Goal: Find specific page/section: Find specific page/section

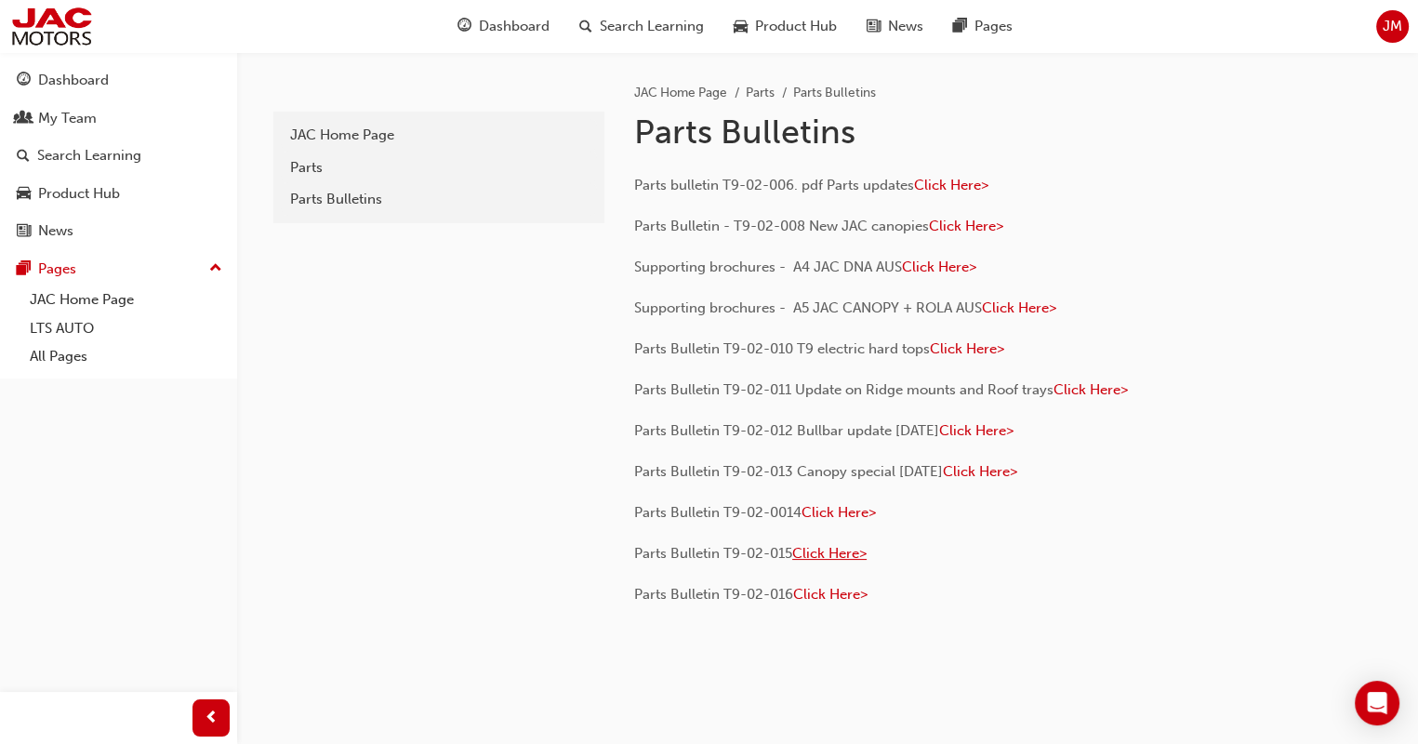
click at [821, 553] on span "Click Here>" at bounding box center [829, 553] width 74 height 17
click at [812, 515] on span "Click Here>" at bounding box center [839, 512] width 74 height 17
click at [818, 552] on span "Click Here>" at bounding box center [829, 553] width 74 height 17
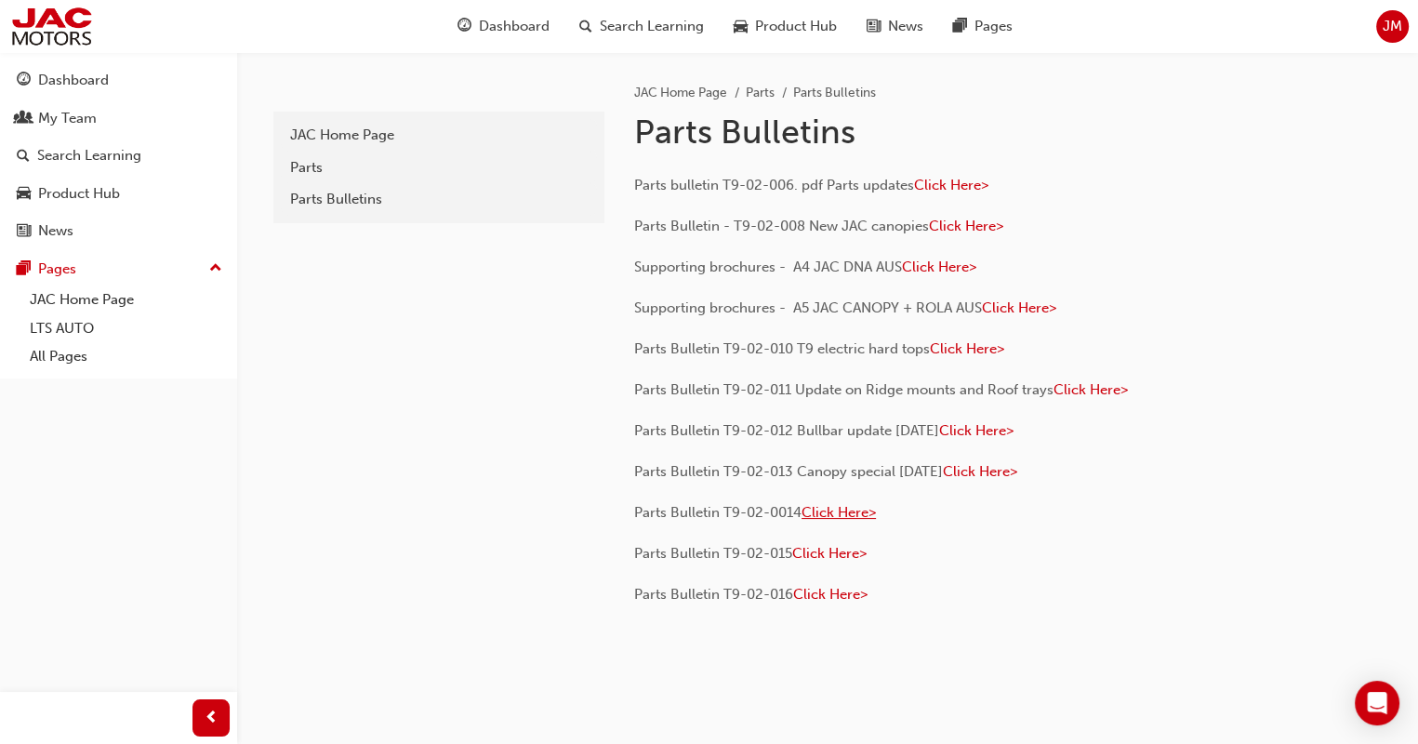
click at [832, 511] on span "Click Here>" at bounding box center [839, 512] width 74 height 17
click at [975, 470] on span "Click Here>" at bounding box center [980, 471] width 74 height 17
click at [1071, 386] on span "Click Here>" at bounding box center [1091, 389] width 74 height 17
click at [1074, 392] on span "Click Here>" at bounding box center [1091, 389] width 74 height 17
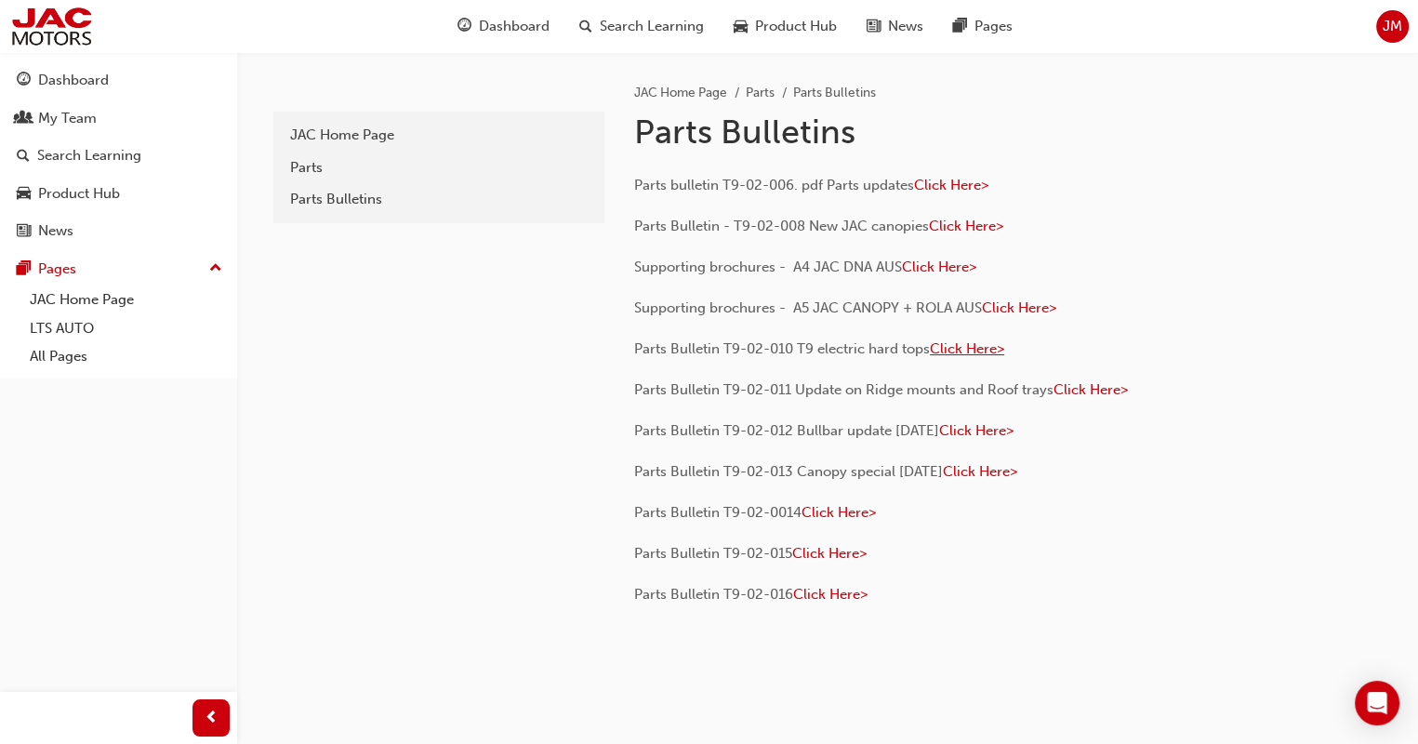
click at [960, 349] on span "Click Here>" at bounding box center [967, 348] width 74 height 17
click at [1024, 306] on span "Click Here>" at bounding box center [1019, 307] width 74 height 17
click at [937, 185] on span "Click Here>" at bounding box center [951, 185] width 74 height 17
click at [952, 226] on span "Click Here>" at bounding box center [966, 226] width 74 height 17
